Goal: Find specific page/section

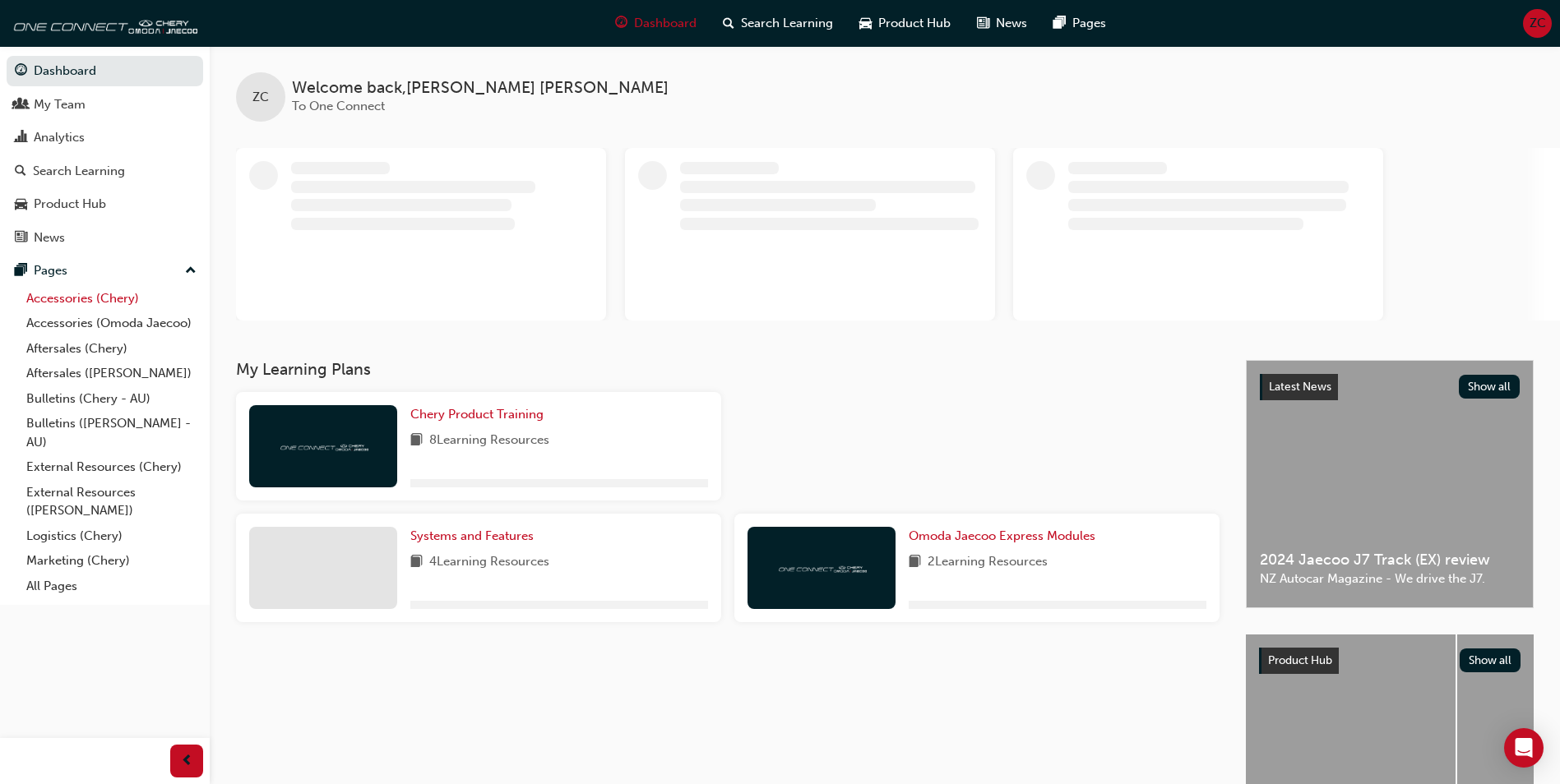
click at [95, 304] on link "Accessories (Chery)" at bounding box center [111, 299] width 183 height 26
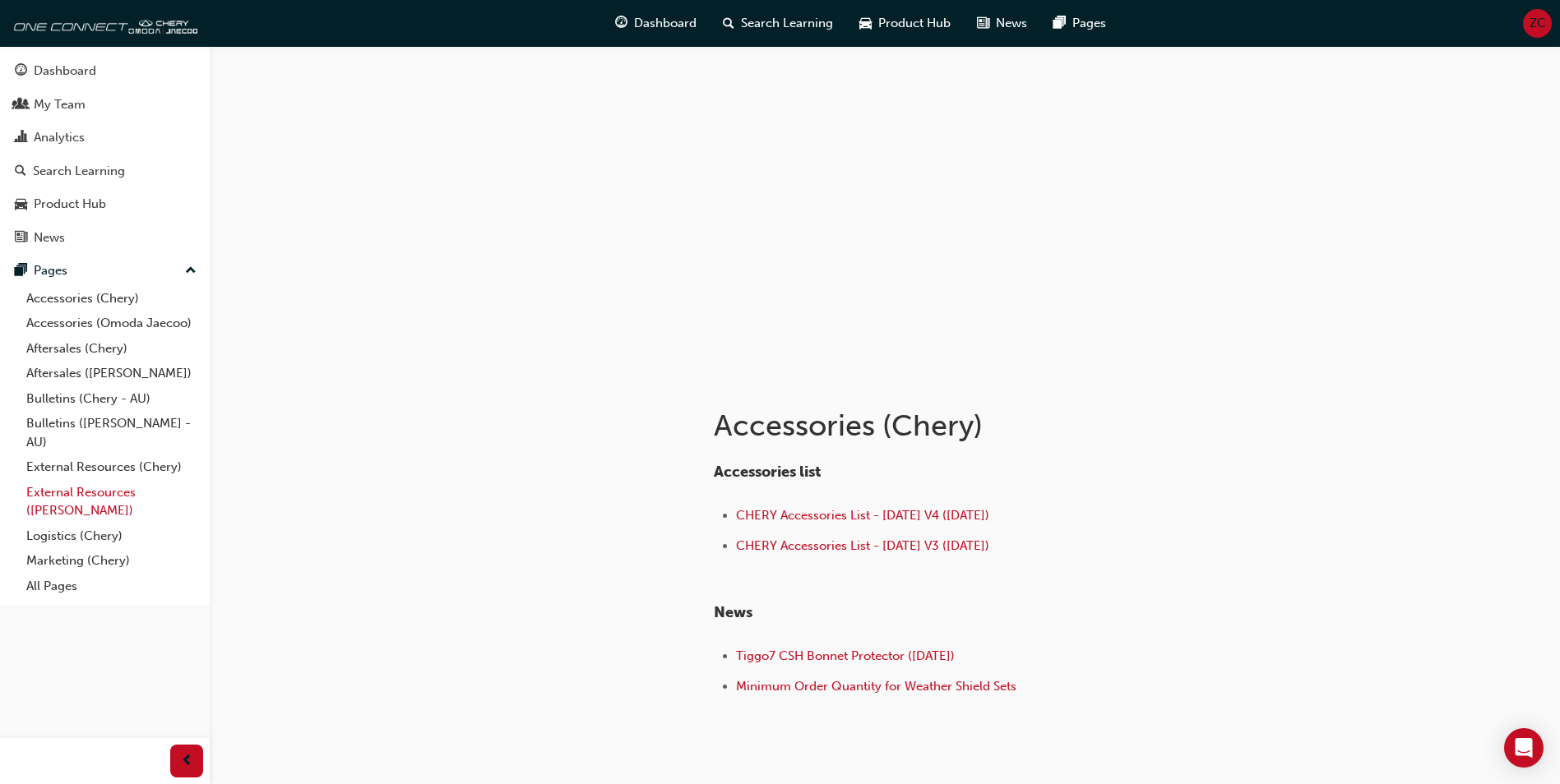
click at [154, 491] on link "External Resources ([PERSON_NAME])" at bounding box center [111, 501] width 183 height 43
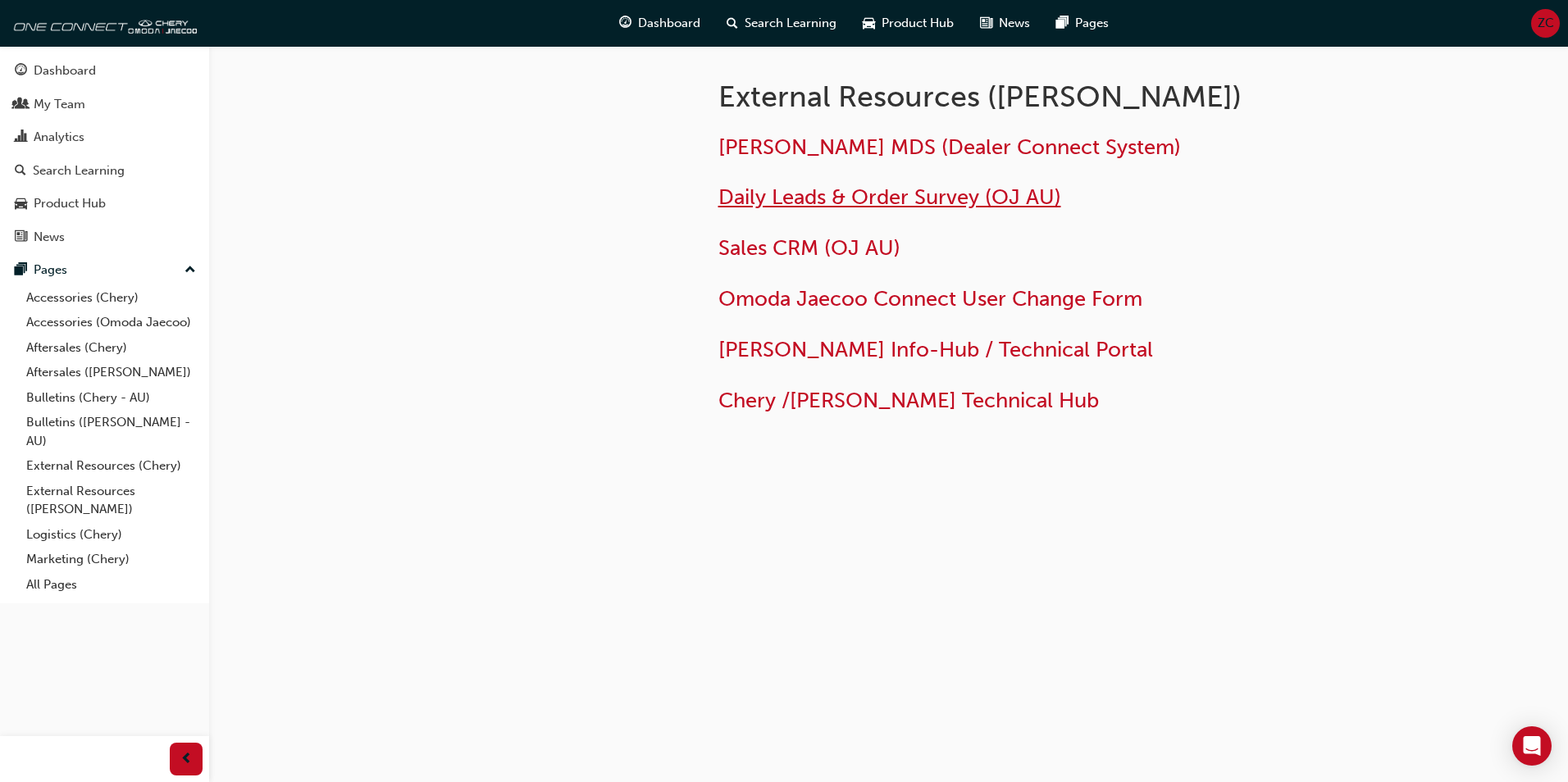
click at [838, 203] on span "Daily Leads & Order Survey (OJ AU)" at bounding box center [890, 198] width 343 height 26
